Goal: Task Accomplishment & Management: Manage account settings

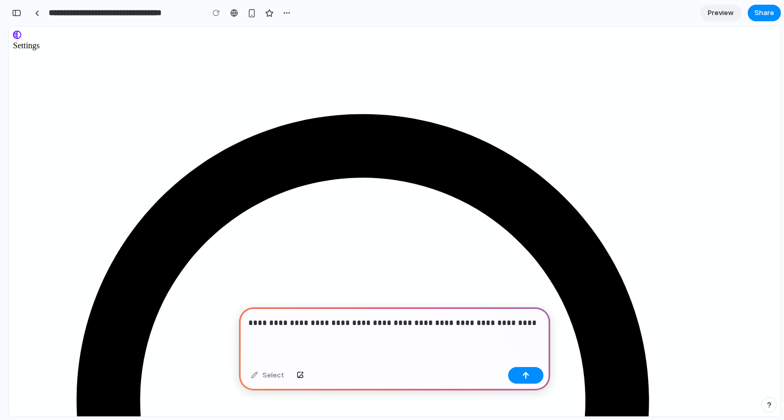
click at [260, 323] on p "**********" at bounding box center [394, 322] width 293 height 12
click at [352, 324] on p "**********" at bounding box center [394, 322] width 293 height 12
click at [384, 321] on p "**********" at bounding box center [394, 322] width 293 height 12
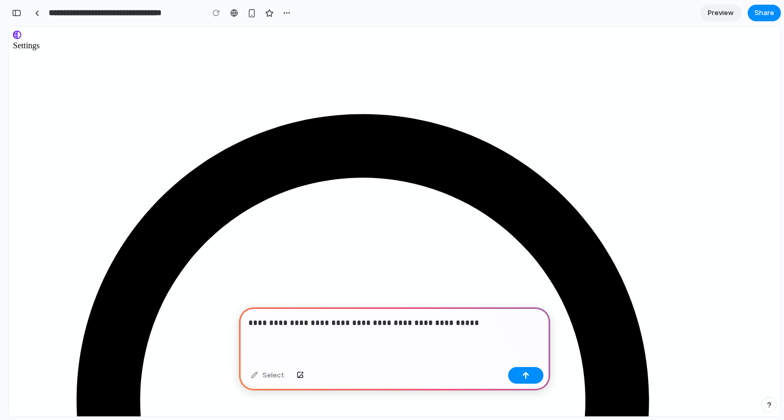
click at [400, 325] on p "**********" at bounding box center [394, 322] width 293 height 12
click at [435, 322] on p "**********" at bounding box center [394, 322] width 293 height 12
click at [524, 328] on p "**********" at bounding box center [394, 322] width 293 height 12
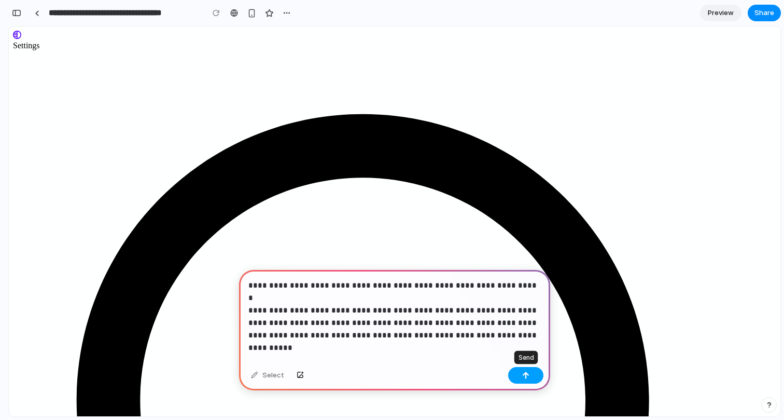
click at [520, 375] on button "button" at bounding box center [525, 375] width 35 height 17
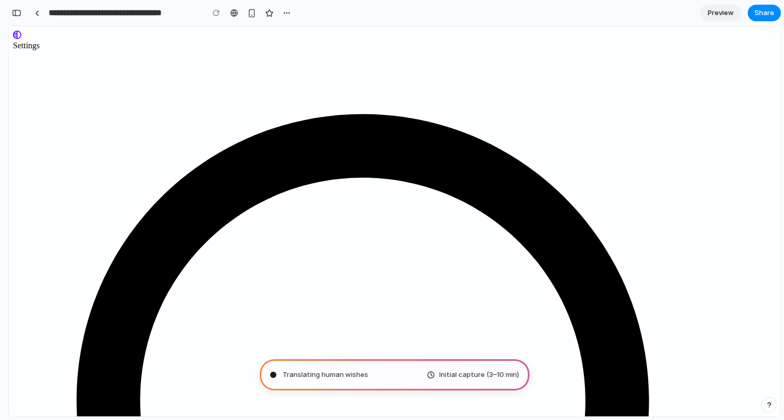
type input "**********"
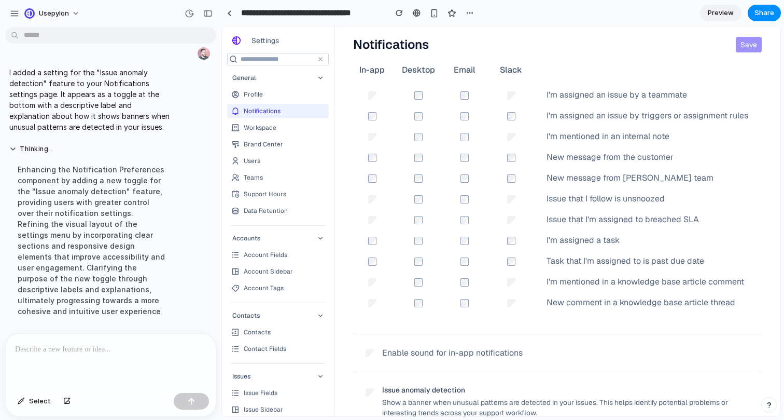
scroll to position [57, 0]
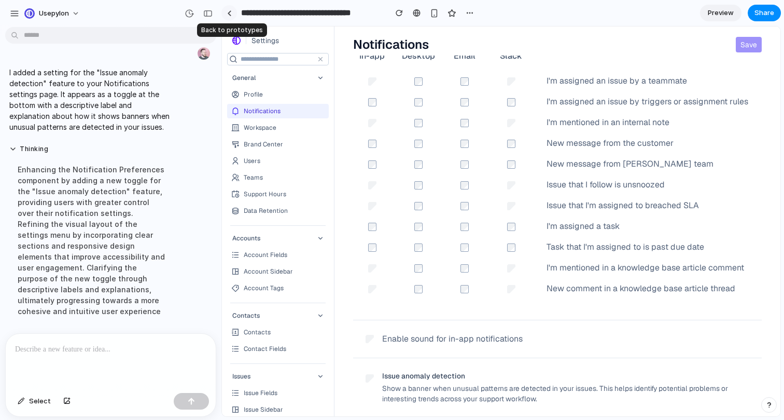
click at [232, 15] on link at bounding box center [230, 13] width 16 height 16
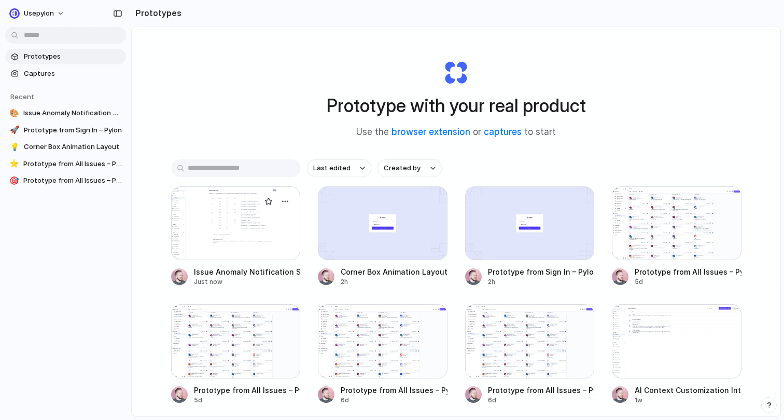
click at [230, 227] on div at bounding box center [236, 223] width 130 height 74
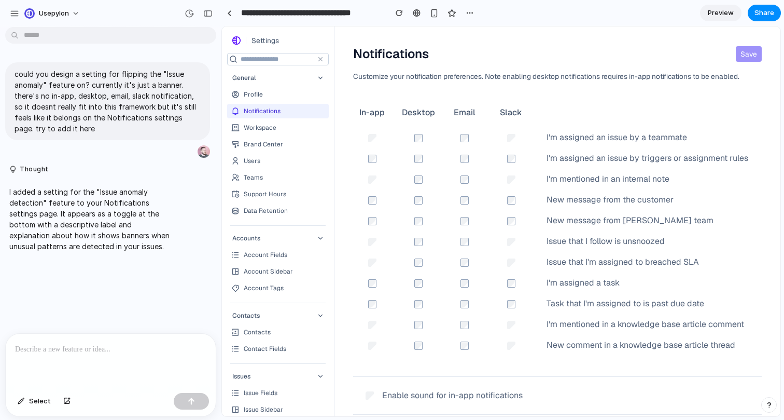
scroll to position [57, 0]
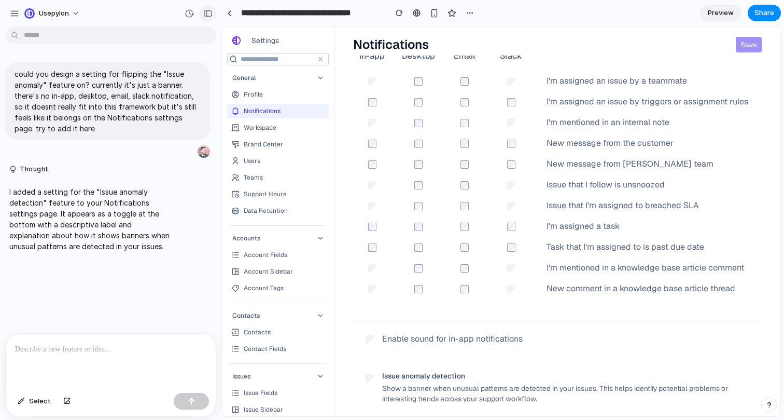
click at [209, 14] on div "button" at bounding box center [207, 13] width 9 height 7
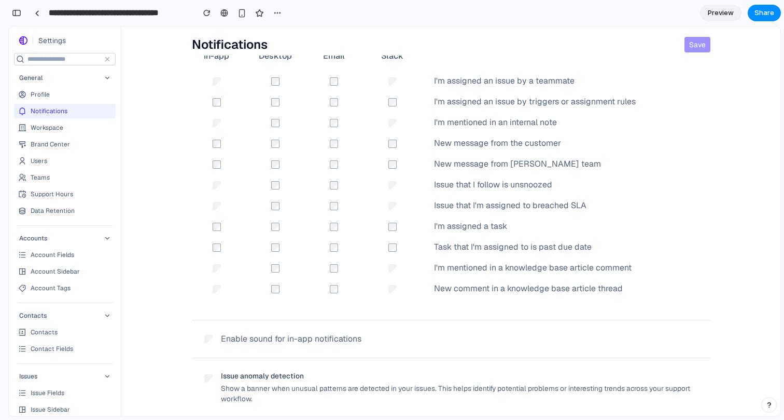
click at [384, 320] on div "Enable sound for in-app notifications" at bounding box center [451, 339] width 519 height 38
click at [39, 15] on div at bounding box center [37, 13] width 5 height 6
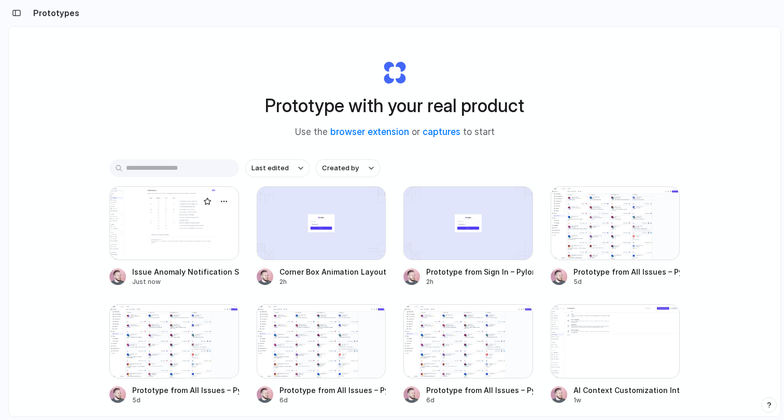
click at [194, 197] on div at bounding box center [174, 223] width 130 height 74
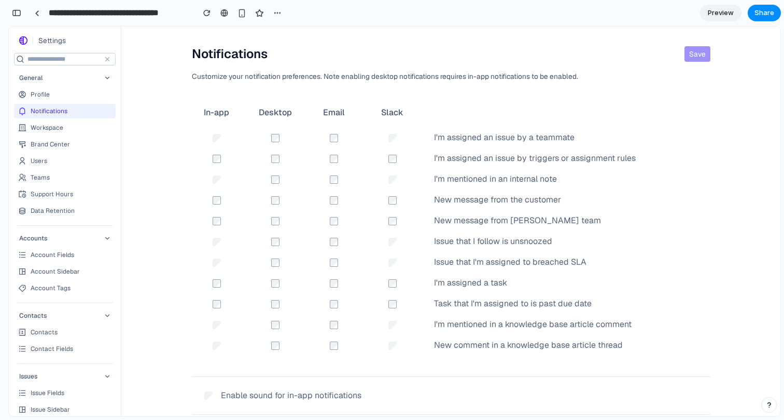
scroll to position [93, 0]
click at [12, 13] on div "button" at bounding box center [16, 12] width 9 height 7
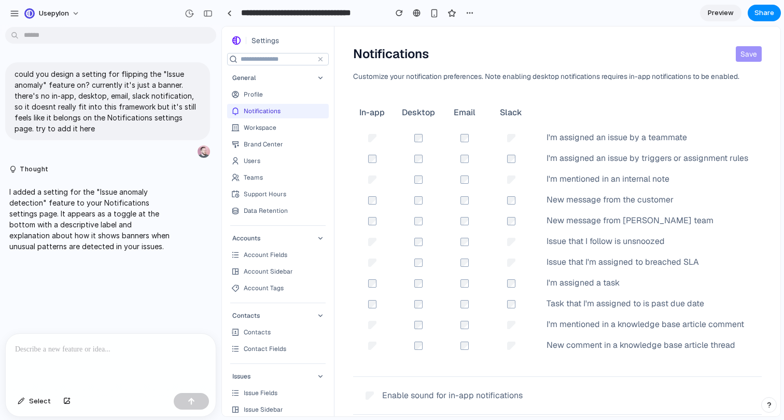
scroll to position [0, 0]
click at [22, 396] on button "Select" at bounding box center [34, 401] width 44 height 17
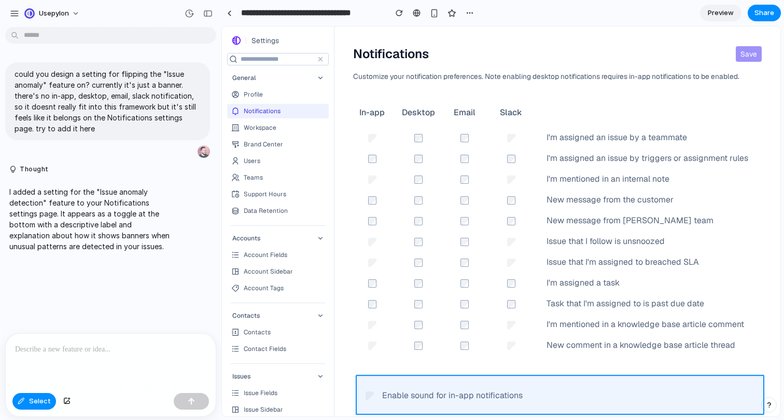
click at [392, 387] on div at bounding box center [502, 221] width 558 height 389
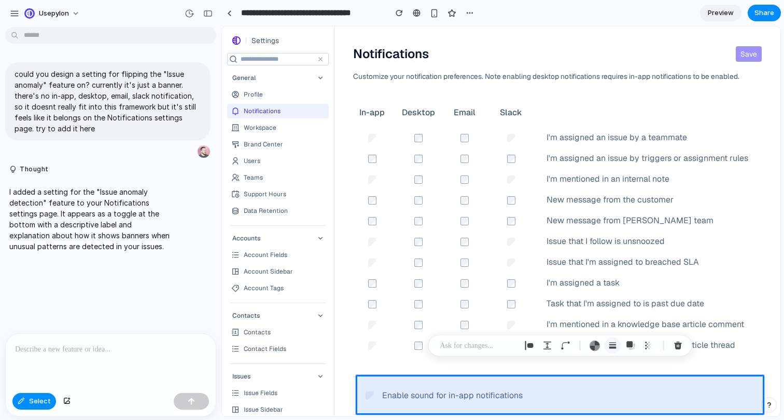
click at [616, 348] on div "button" at bounding box center [613, 345] width 9 height 9
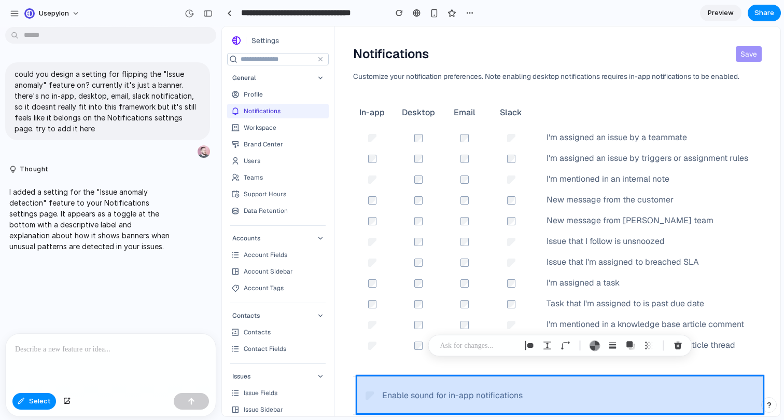
click at [483, 378] on div at bounding box center [502, 221] width 558 height 389
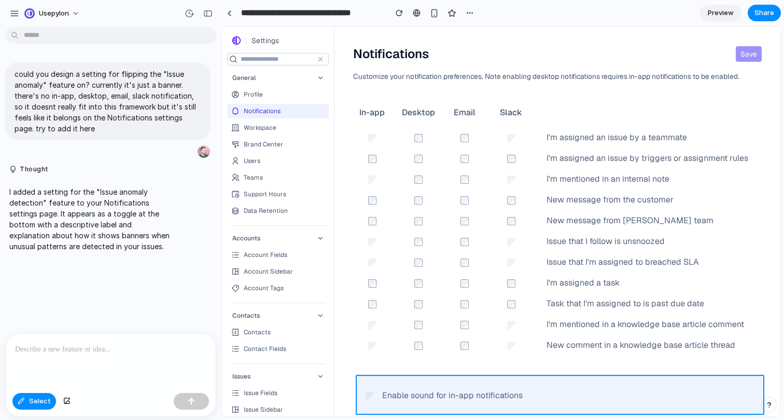
click at [480, 379] on div at bounding box center [502, 221] width 558 height 389
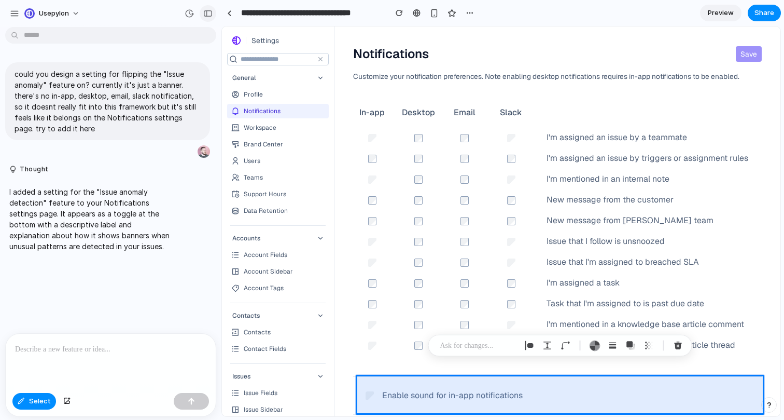
click at [209, 17] on div "button" at bounding box center [207, 13] width 9 height 7
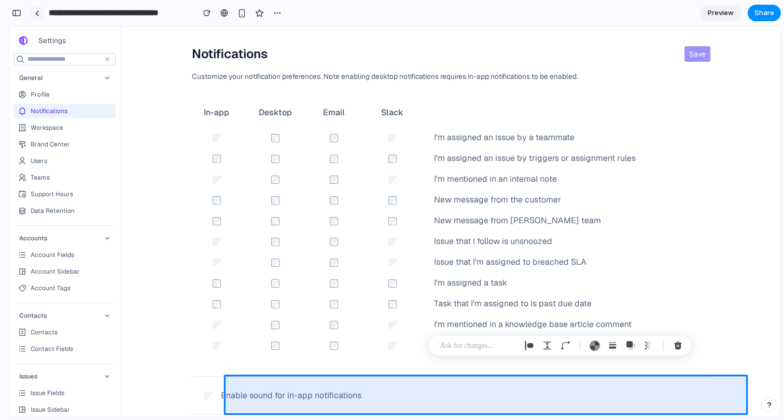
click at [39, 13] on link at bounding box center [37, 13] width 16 height 16
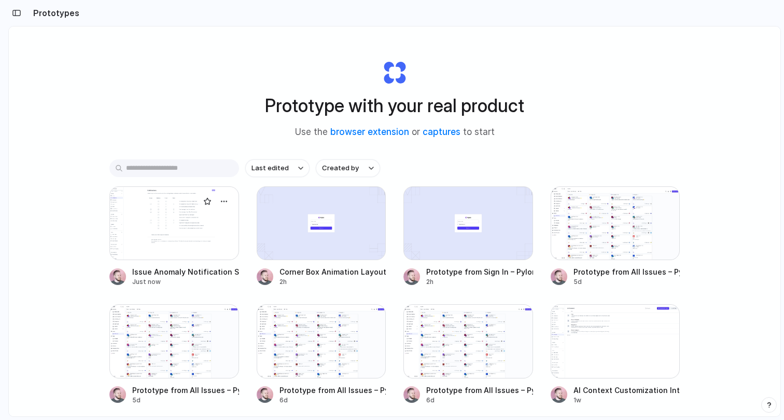
click at [198, 234] on div at bounding box center [174, 223] width 130 height 74
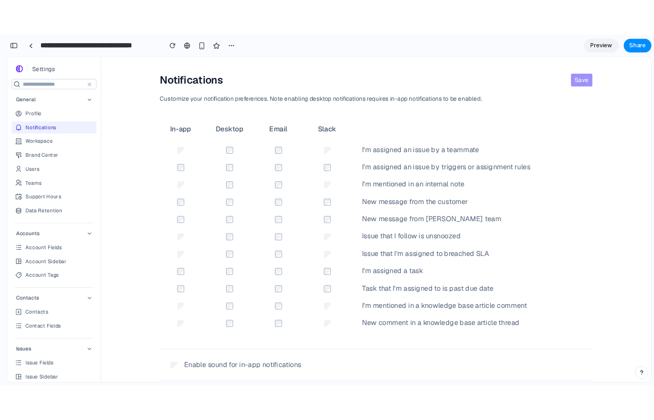
scroll to position [57, 0]
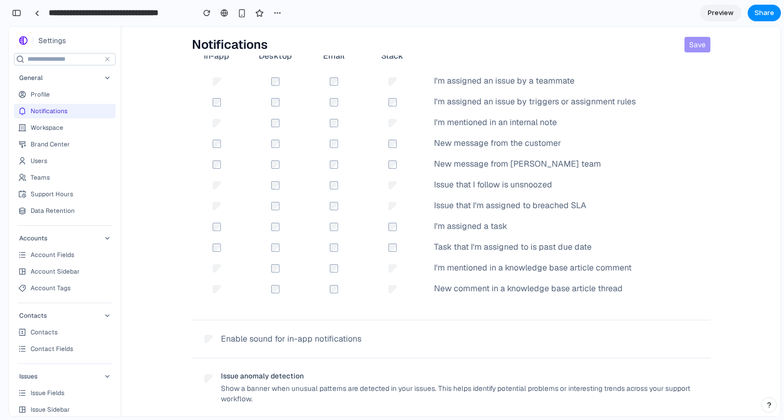
click at [208, 384] on div "Issue anomaly detection Show a banner when unusual patterns are detected in you…" at bounding box center [451, 387] width 519 height 58
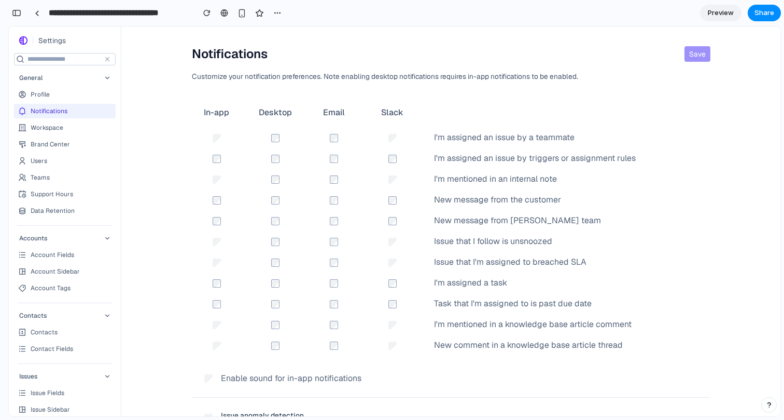
scroll to position [40, 0]
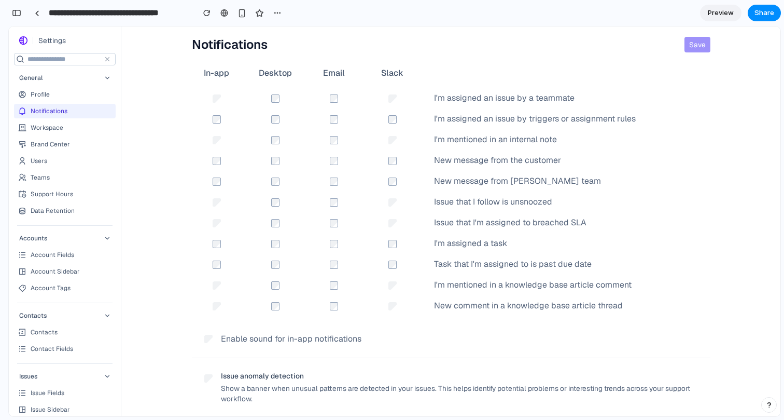
click at [430, 387] on div "Show a banner when unusual patterns are detected in your issues. This helps ide…" at bounding box center [459, 393] width 477 height 21
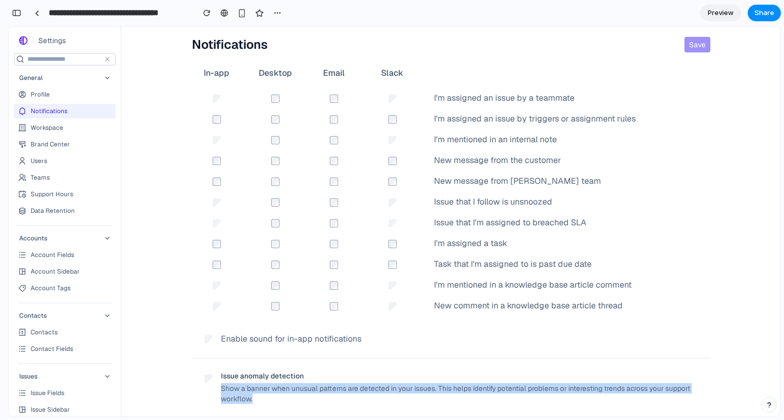
drag, startPoint x: 430, startPoint y: 387, endPoint x: 433, endPoint y: 381, distance: 7.0
click at [433, 381] on div "Issue anomaly detection Show a banner when unusual patterns are detected in you…" at bounding box center [459, 386] width 477 height 33
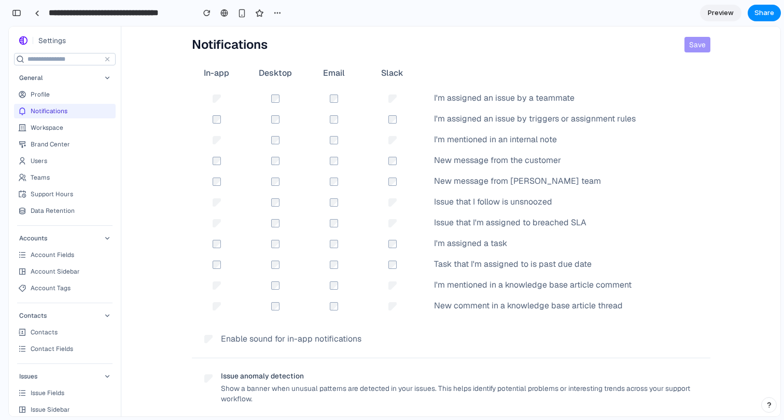
click at [433, 381] on div "Issue anomaly detection Show a banner when unusual patterns are detected in you…" at bounding box center [459, 386] width 477 height 33
click at [441, 375] on div "Issue anomaly detection" at bounding box center [459, 375] width 477 height 10
click at [430, 397] on div "Show a banner when unusual patterns are detected in your issues. This helps ide…" at bounding box center [459, 393] width 477 height 21
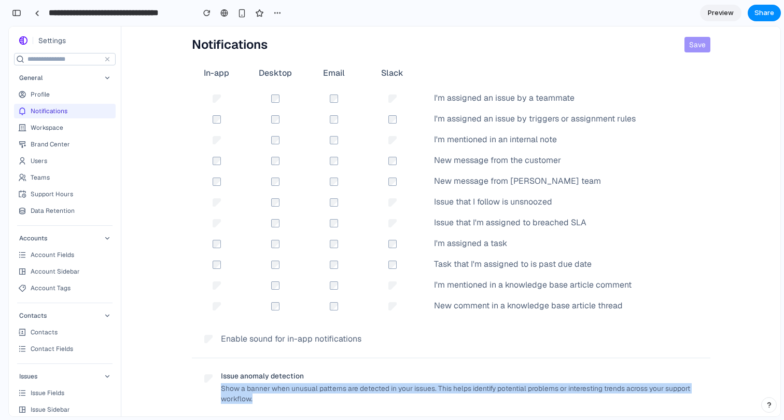
click at [430, 397] on div "Show a banner when unusual patterns are detected in your issues. This helps ide…" at bounding box center [459, 393] width 477 height 21
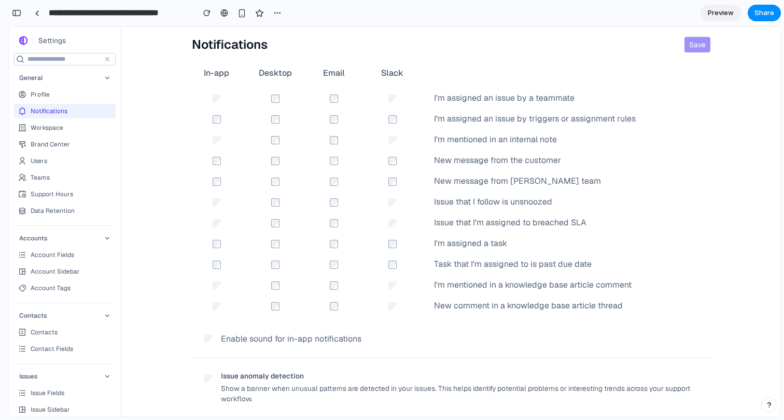
click at [390, 375] on div "Issue anomaly detection" at bounding box center [459, 375] width 477 height 10
click at [288, 380] on div "Issue anomaly detection" at bounding box center [459, 375] width 477 height 10
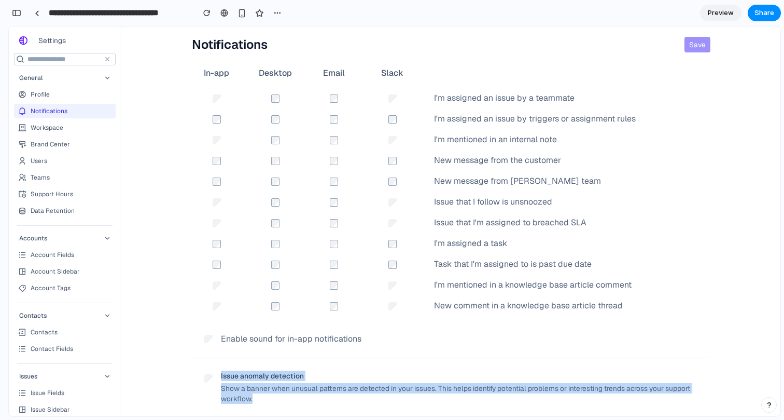
drag, startPoint x: 288, startPoint y: 380, endPoint x: 287, endPoint y: 388, distance: 8.3
click at [287, 388] on div "Issue anomaly detection Show a banner when unusual patterns are detected in you…" at bounding box center [459, 386] width 477 height 33
click at [287, 388] on div "Show a banner when unusual patterns are detected in your issues. This helps ide…" at bounding box center [459, 393] width 477 height 21
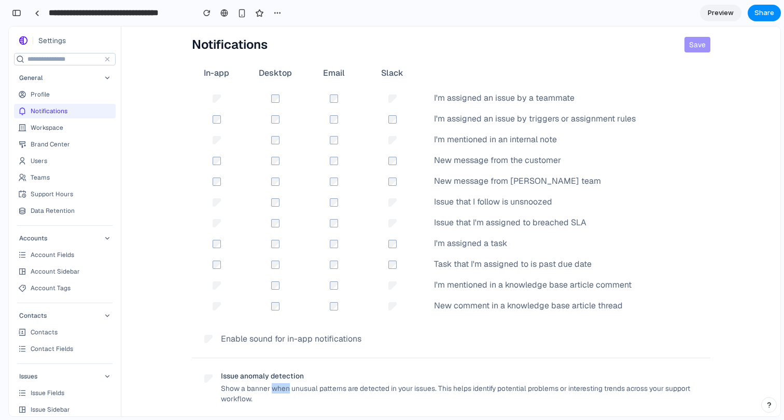
click at [287, 388] on div "Show a banner when unusual patterns are detected in your issues. This helps ide…" at bounding box center [459, 393] width 477 height 21
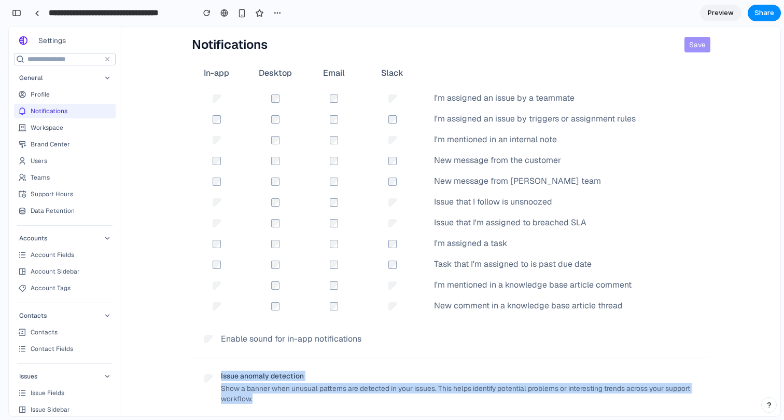
drag, startPoint x: 287, startPoint y: 388, endPoint x: 293, endPoint y: 376, distance: 13.7
click at [293, 376] on div "Issue anomaly detection Show a banner when unusual patterns are detected in you…" at bounding box center [459, 386] width 477 height 33
click at [293, 376] on div "Issue anomaly detection" at bounding box center [459, 375] width 477 height 10
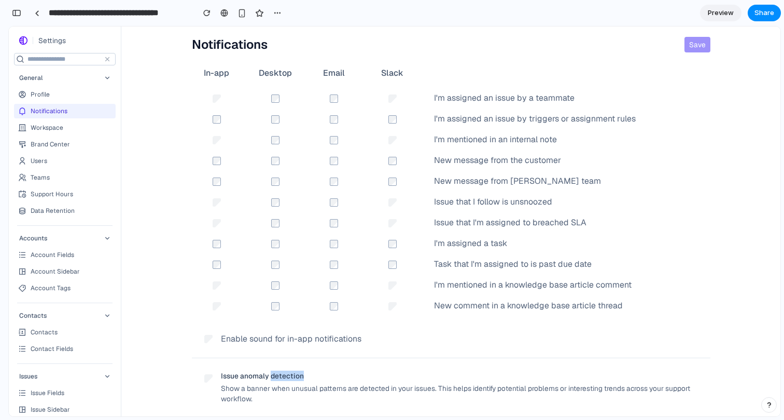
click at [293, 376] on div "Issue anomaly detection" at bounding box center [459, 375] width 477 height 10
click at [279, 376] on div "Issue anomaly detection" at bounding box center [459, 375] width 477 height 10
click at [279, 377] on div "Issue anomaly detection" at bounding box center [459, 375] width 477 height 10
click at [278, 377] on div "Issue anomaly detection" at bounding box center [459, 375] width 477 height 10
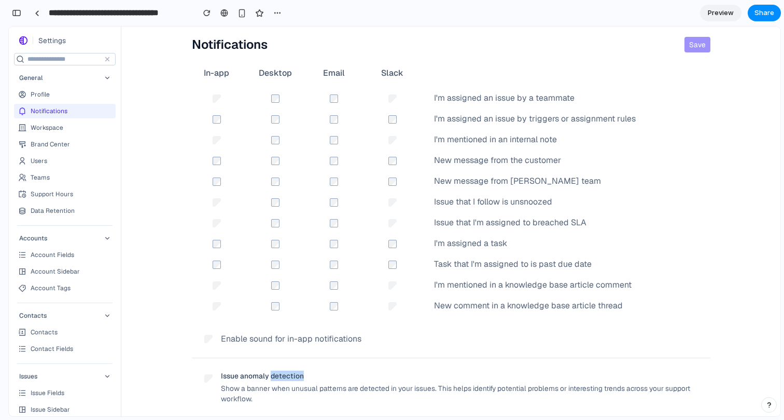
click at [278, 377] on div "Issue anomaly detection" at bounding box center [459, 375] width 477 height 10
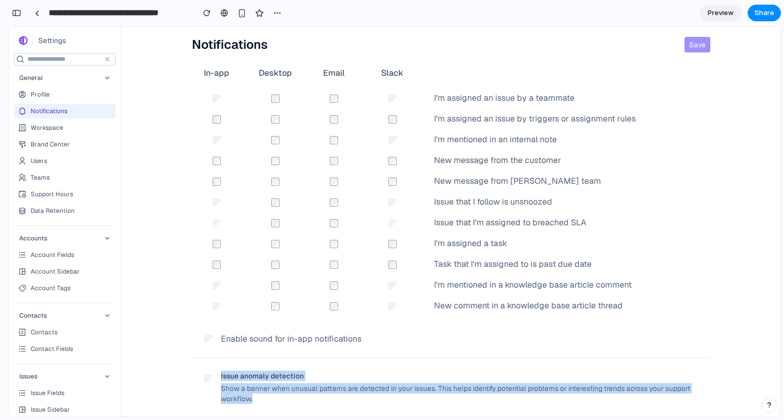
drag, startPoint x: 278, startPoint y: 377, endPoint x: 278, endPoint y: 387, distance: 10.4
click at [278, 387] on div "Issue anomaly detection Show a banner when unusual patterns are detected in you…" at bounding box center [459, 386] width 477 height 33
click at [278, 387] on div "Show a banner when unusual patterns are detected in your issues. This helps ide…" at bounding box center [459, 393] width 477 height 21
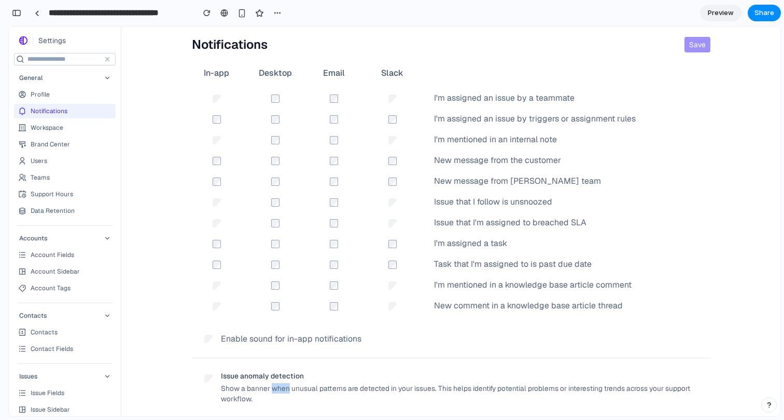
click at [278, 387] on div "Show a banner when unusual patterns are detected in your issues. This helps ide…" at bounding box center [459, 393] width 477 height 21
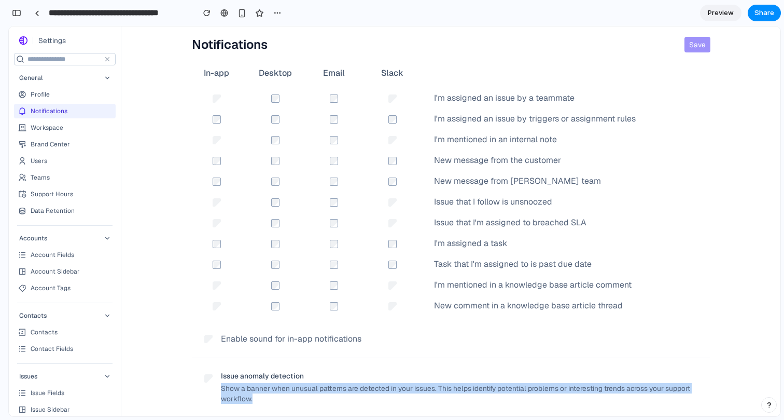
click at [278, 387] on div "Show a banner when unusual patterns are detected in your issues. This helps ide…" at bounding box center [459, 393] width 477 height 21
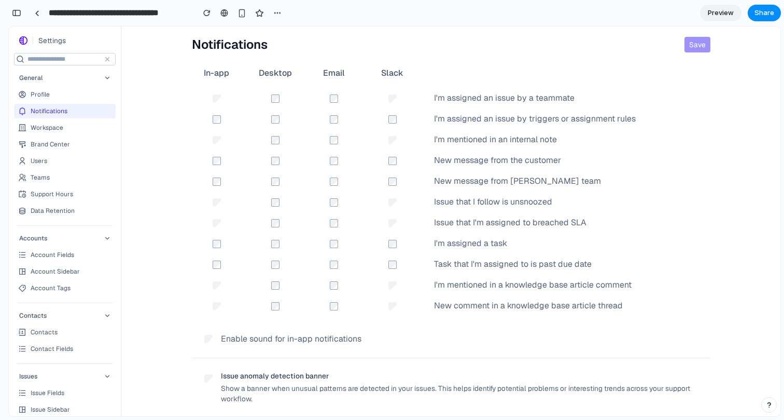
click at [528, 390] on div "Show a banner when unusual patterns are detected in your issues. This helps ide…" at bounding box center [459, 393] width 477 height 21
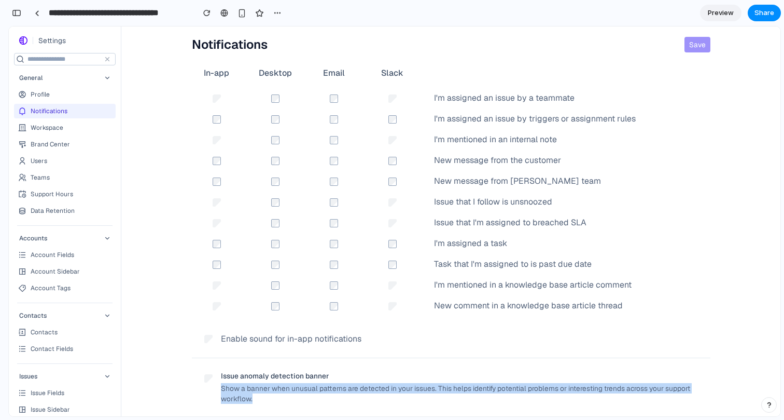
click at [528, 390] on div "Show a banner when unusual patterns are detected in your issues. This helps ide…" at bounding box center [459, 393] width 477 height 21
copy div "Show a banner when unusual patterns are detected in your issues. This helps ide…"
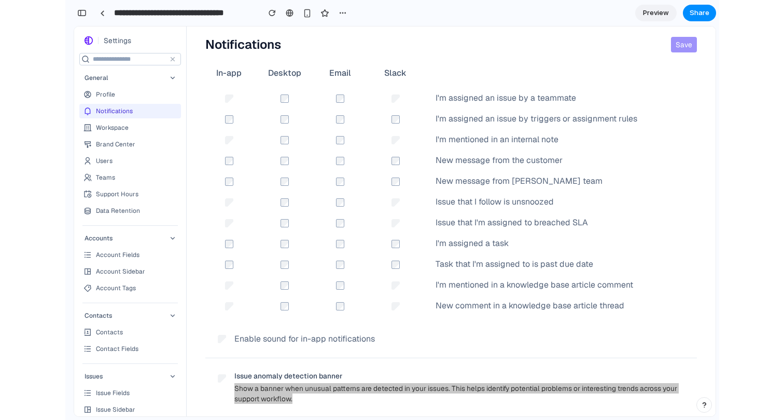
scroll to position [30, 0]
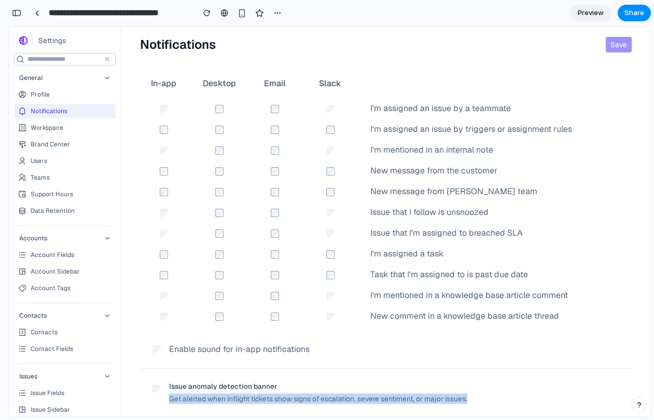
click at [391, 397] on div "Get alerted when inflight tickets show signs of escalation, severe sentiment, o…" at bounding box center [318, 398] width 298 height 10
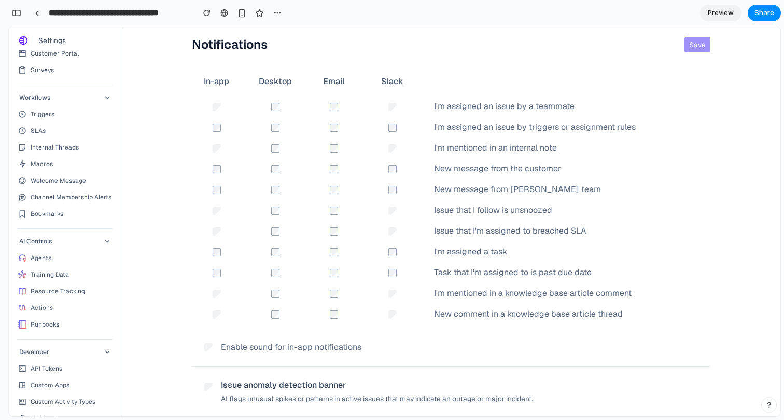
scroll to position [0, 0]
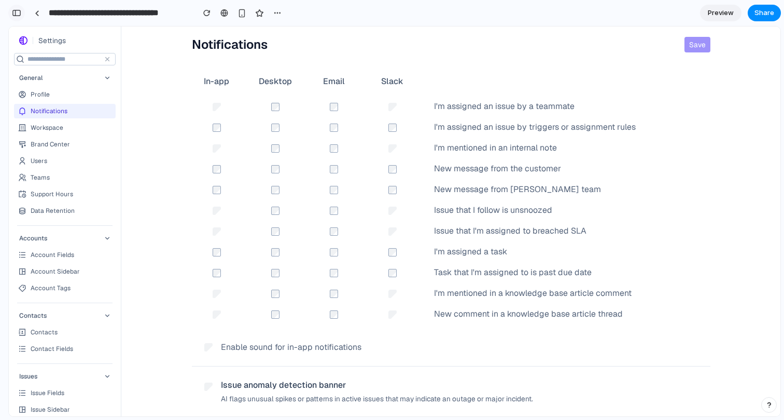
click at [14, 15] on div "button" at bounding box center [16, 12] width 9 height 7
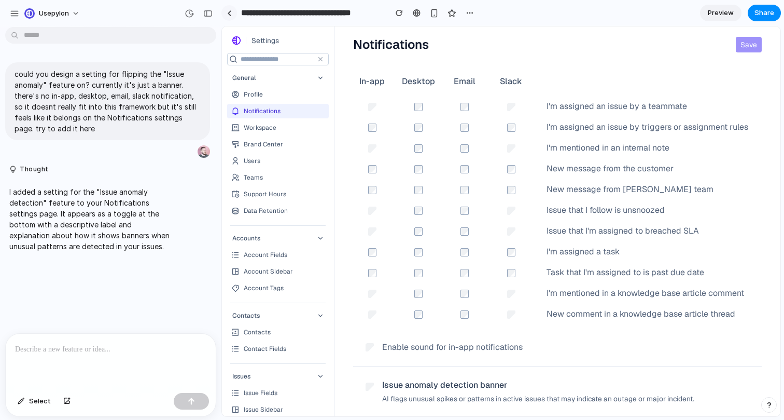
click at [227, 11] on div at bounding box center [229, 13] width 5 height 6
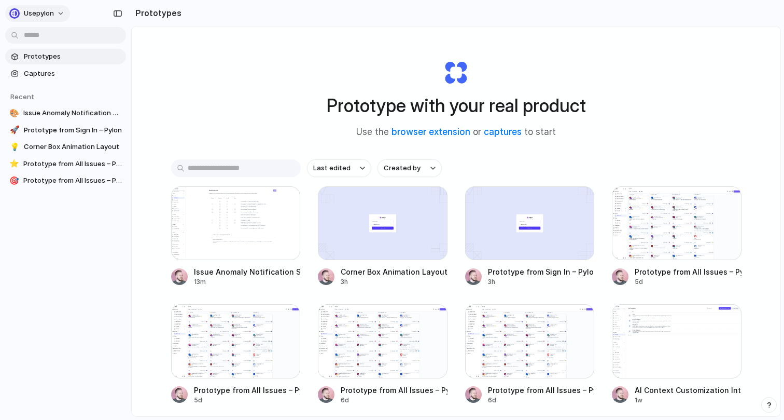
click at [16, 10] on div "button" at bounding box center [14, 13] width 10 height 10
click at [16, 10] on div "Settings Invite members Change theme Sign out" at bounding box center [392, 210] width 784 height 420
